Goal: Check status: Check status

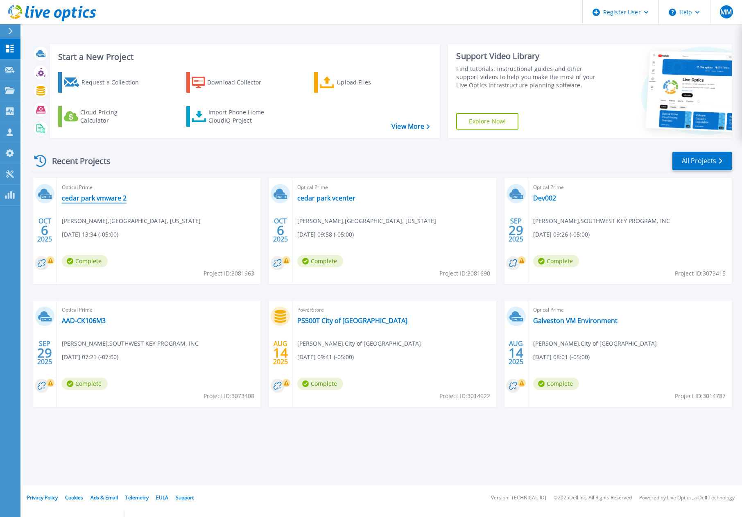
click at [94, 200] on link "cedar park vmware 2" at bounding box center [94, 198] width 65 height 8
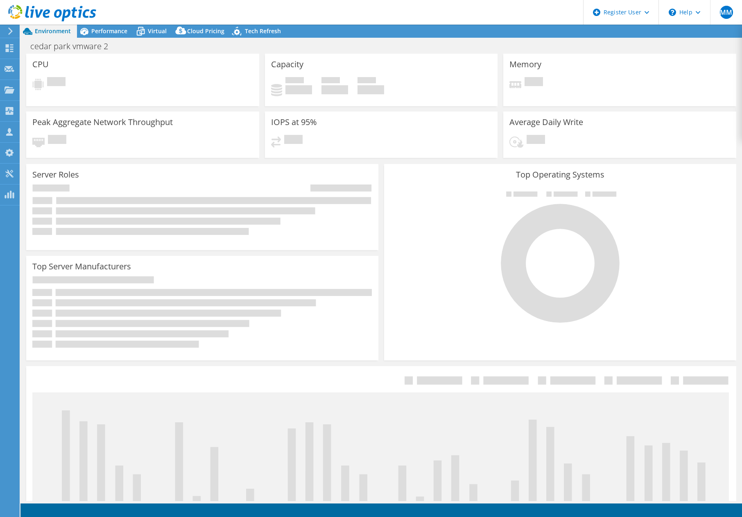
select select "USD"
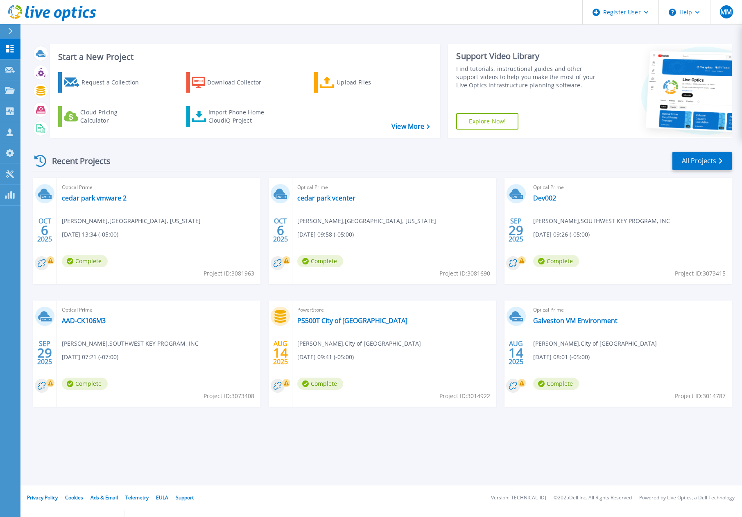
click at [336, 190] on span "Optical Prime" at bounding box center [394, 187] width 194 height 9
click at [338, 194] on link "cedar park vcenter" at bounding box center [326, 198] width 58 height 8
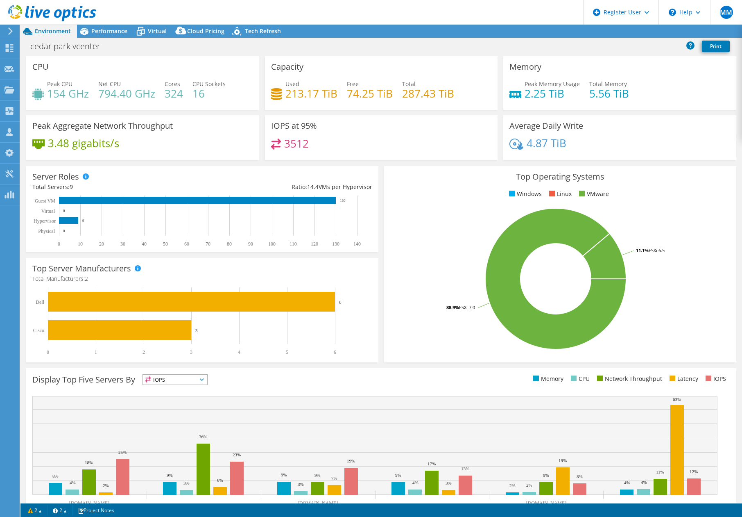
select select "USD"
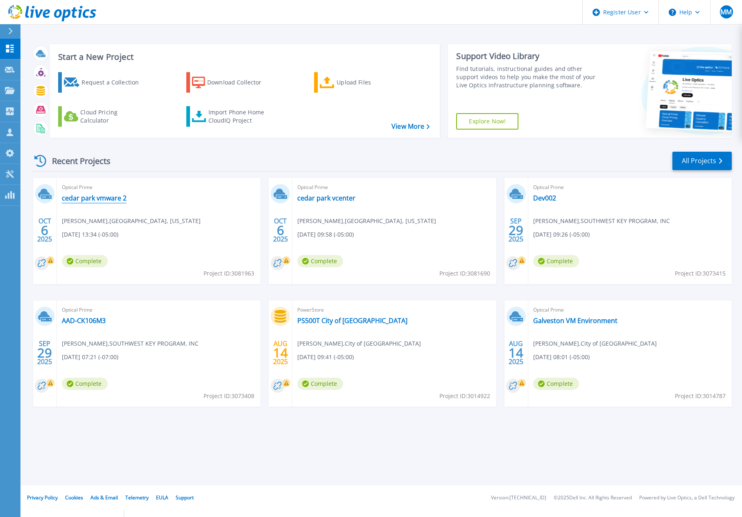
click at [95, 195] on link "cedar park vmware 2" at bounding box center [94, 198] width 65 height 8
click at [333, 198] on link "cedar park vcenter" at bounding box center [326, 198] width 58 height 8
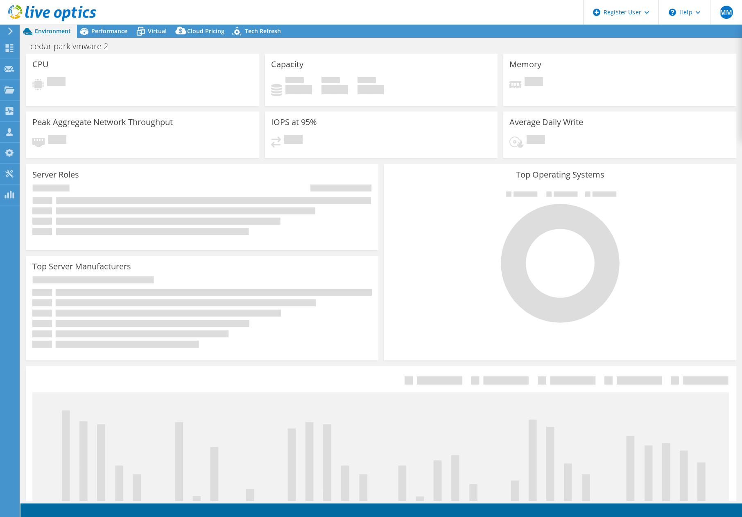
select select "USD"
